Goal: Navigation & Orientation: Understand site structure

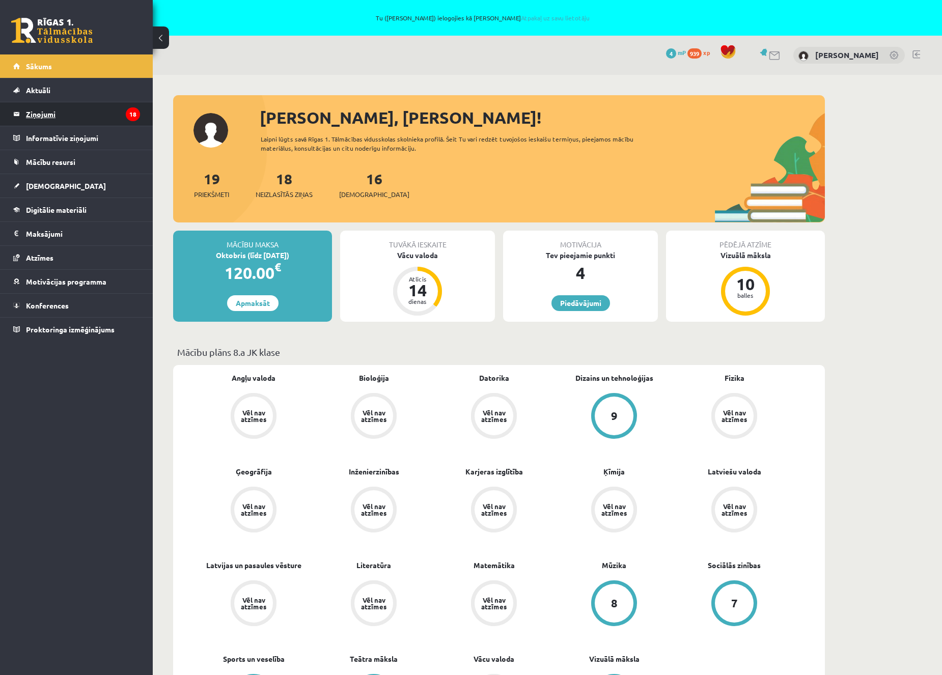
click at [80, 115] on legend "Ziņojumi 18" at bounding box center [83, 113] width 114 height 23
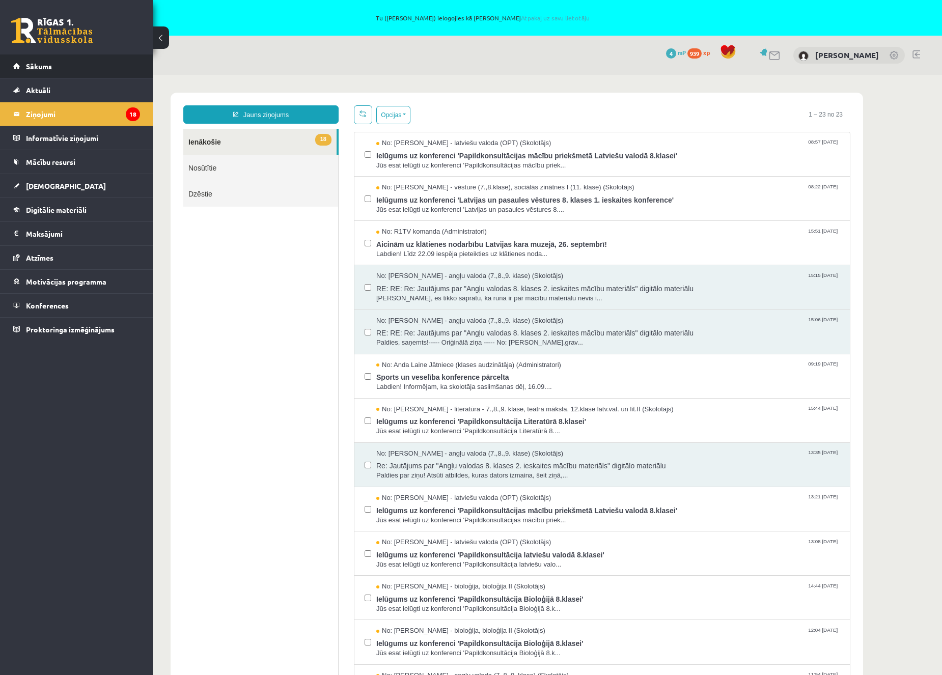
click at [68, 64] on link "Sākums" at bounding box center [76, 65] width 127 height 23
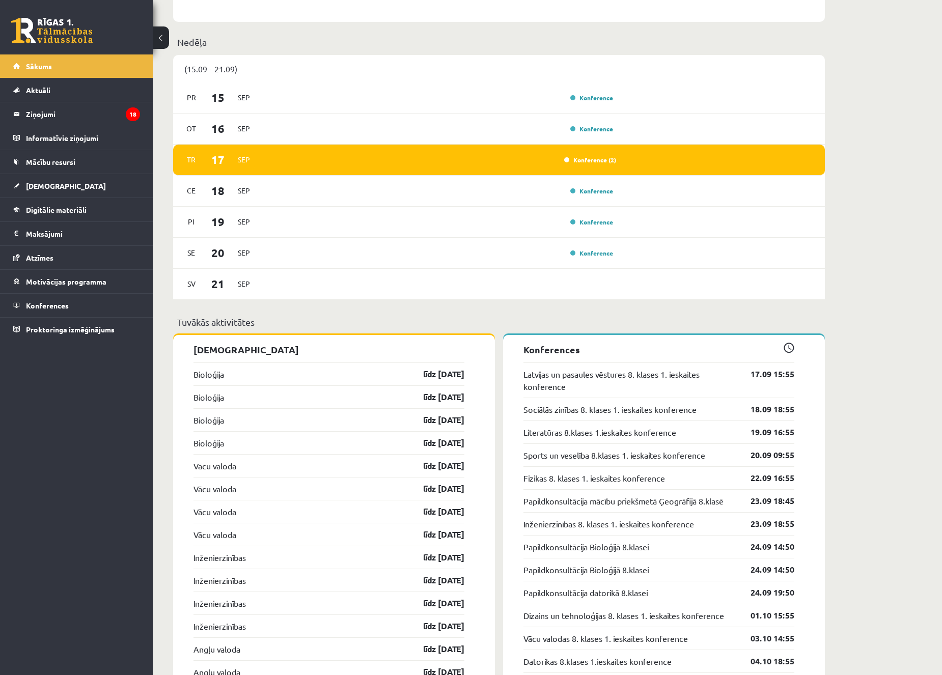
scroll to position [672, 0]
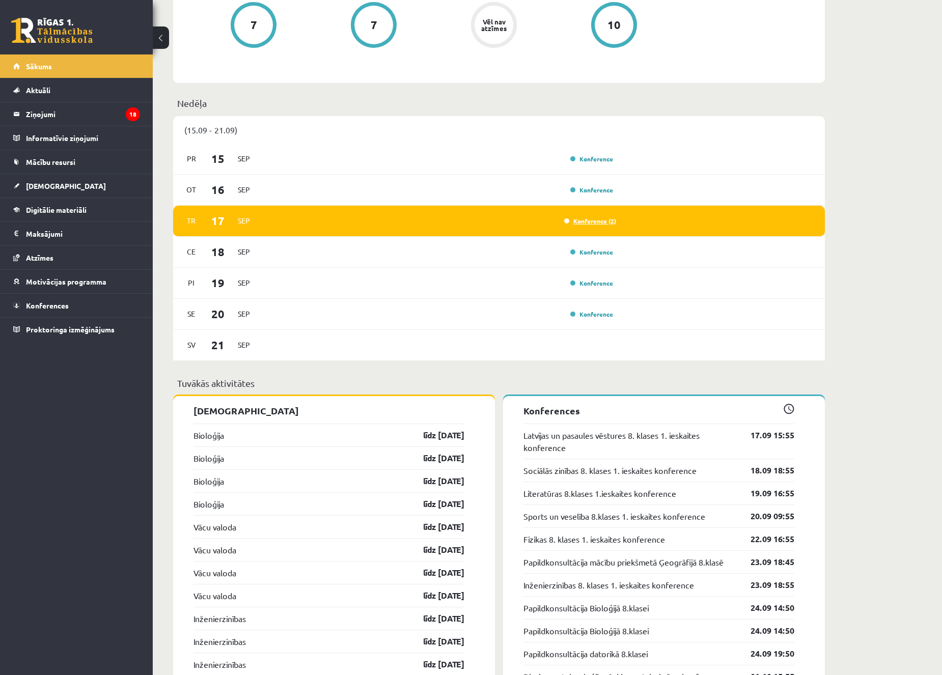
click at [589, 221] on link "Konference (2)" at bounding box center [590, 221] width 52 height 8
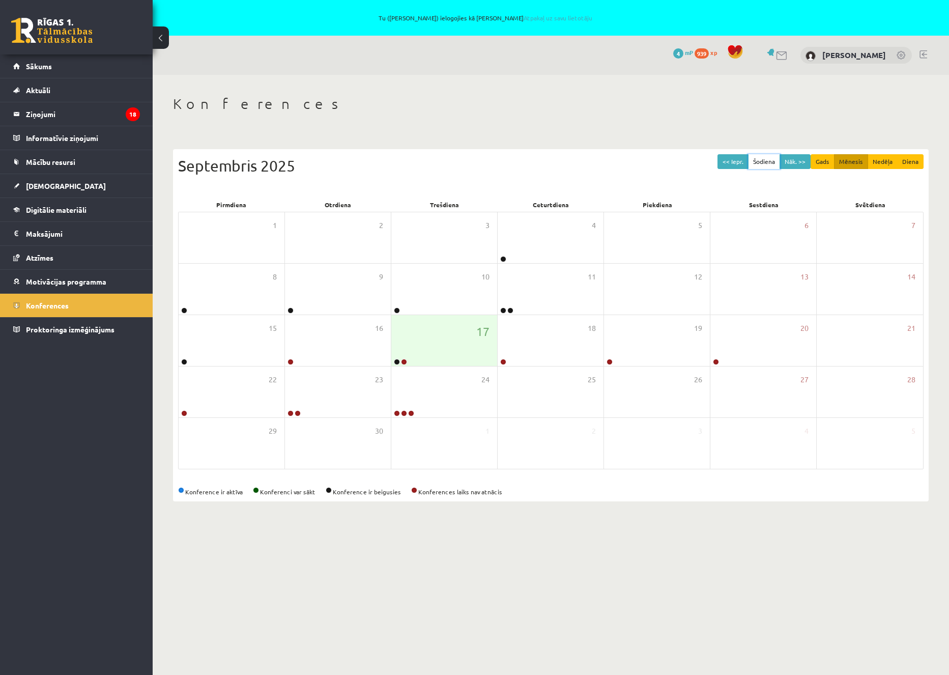
click at [767, 158] on button "Šodiena" at bounding box center [764, 161] width 32 height 15
click at [912, 158] on button "Diena" at bounding box center [910, 161] width 26 height 15
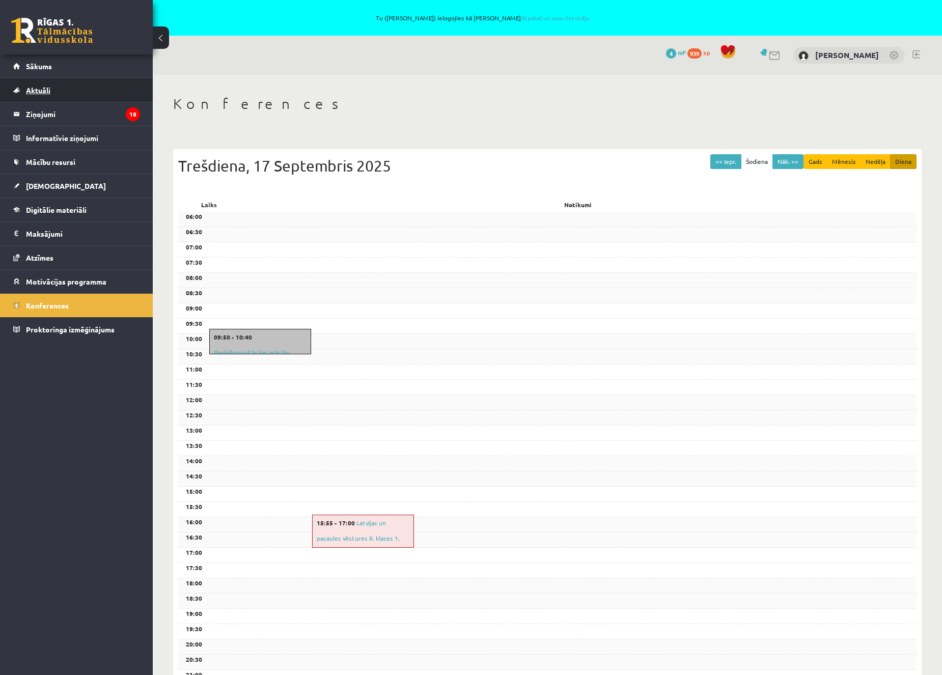
click at [53, 94] on link "Aktuāli" at bounding box center [76, 89] width 127 height 23
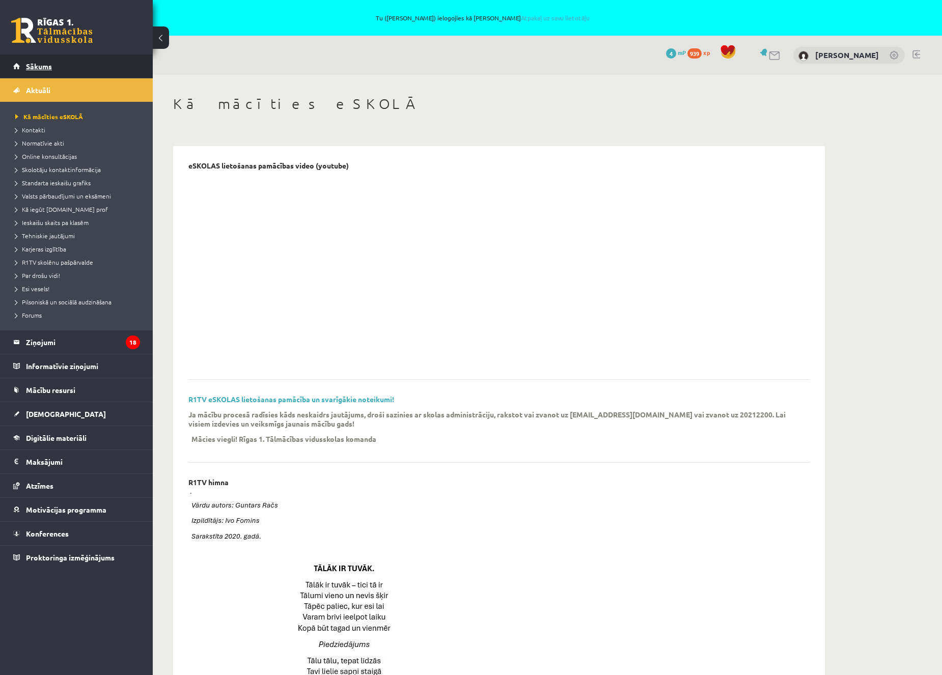
click at [38, 68] on span "Sākums" at bounding box center [39, 66] width 26 height 9
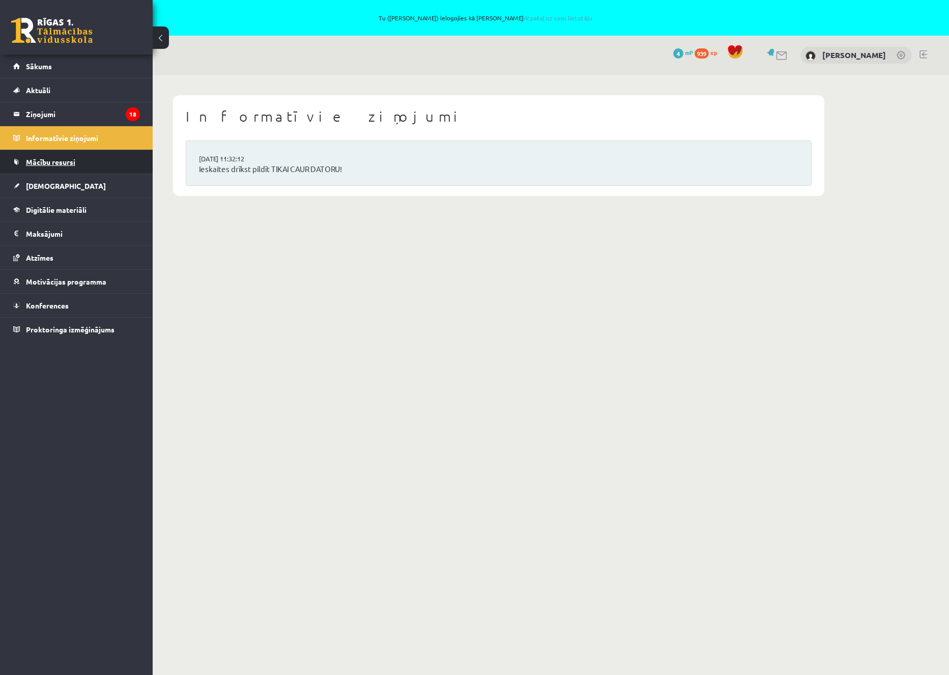
click at [45, 160] on span "Mācību resursi" at bounding box center [50, 161] width 49 height 9
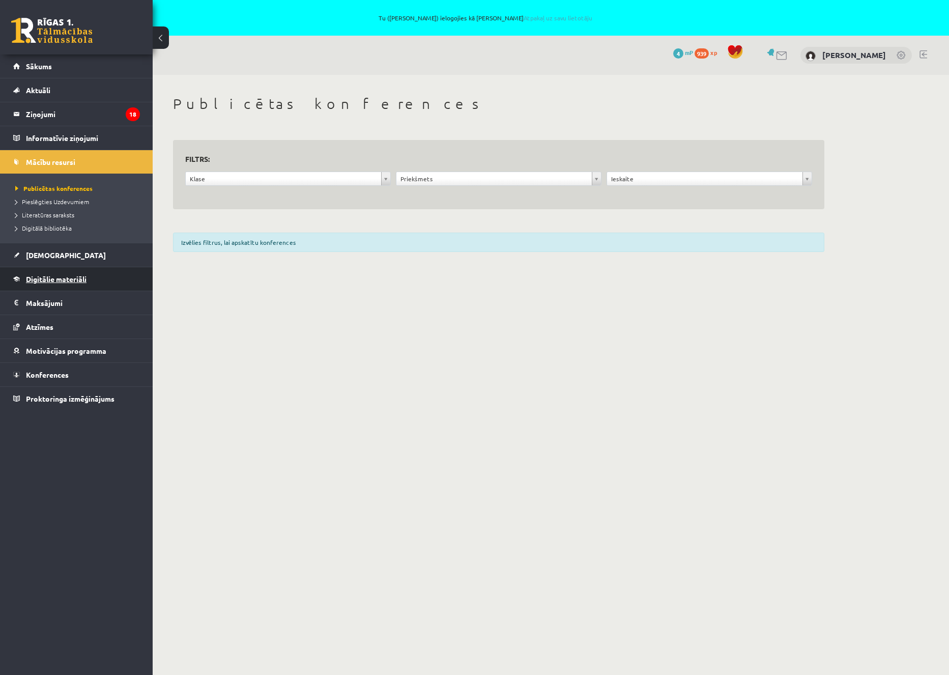
click at [52, 273] on link "Digitālie materiāli" at bounding box center [76, 278] width 127 height 23
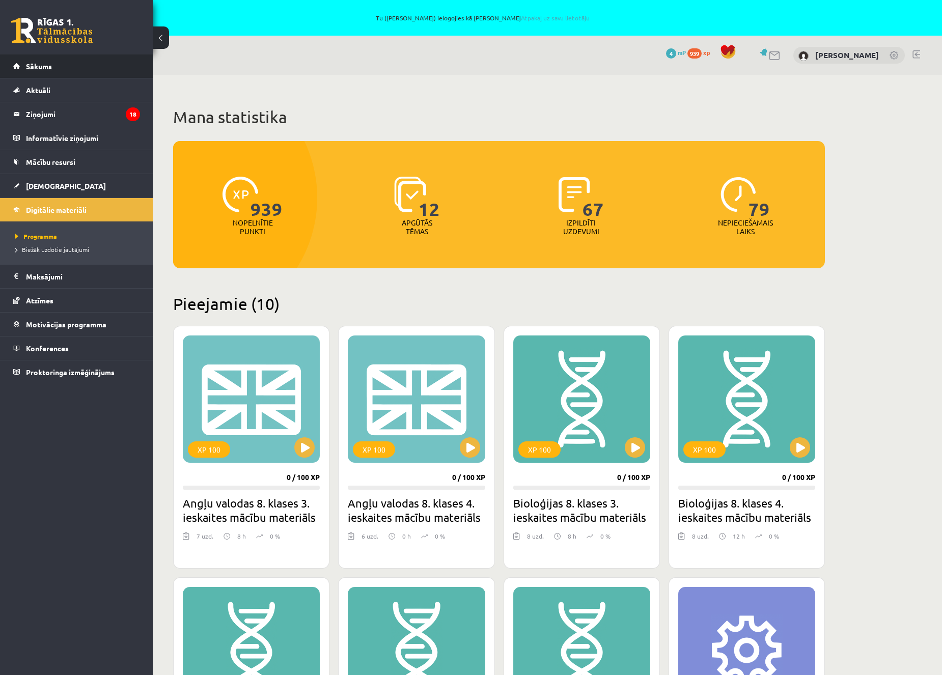
click at [38, 66] on span "Sākums" at bounding box center [39, 66] width 26 height 9
